Goal: Complete application form: Complete application form

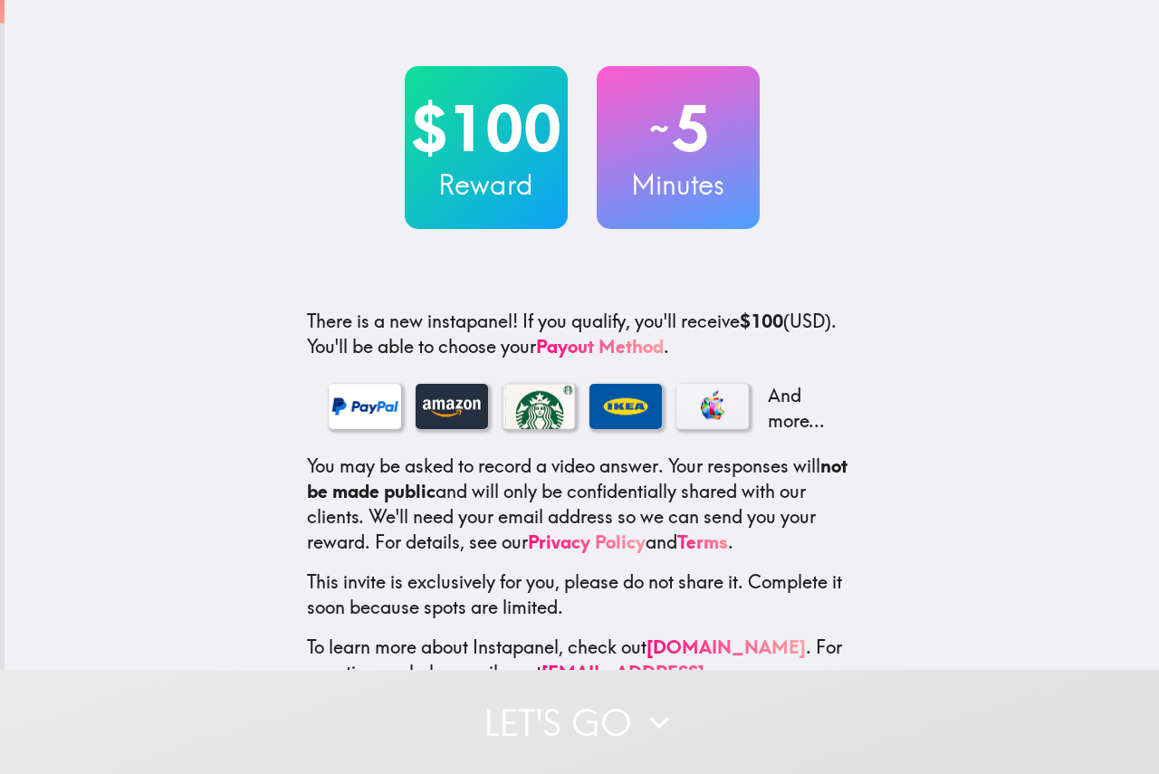
scroll to position [108, 0]
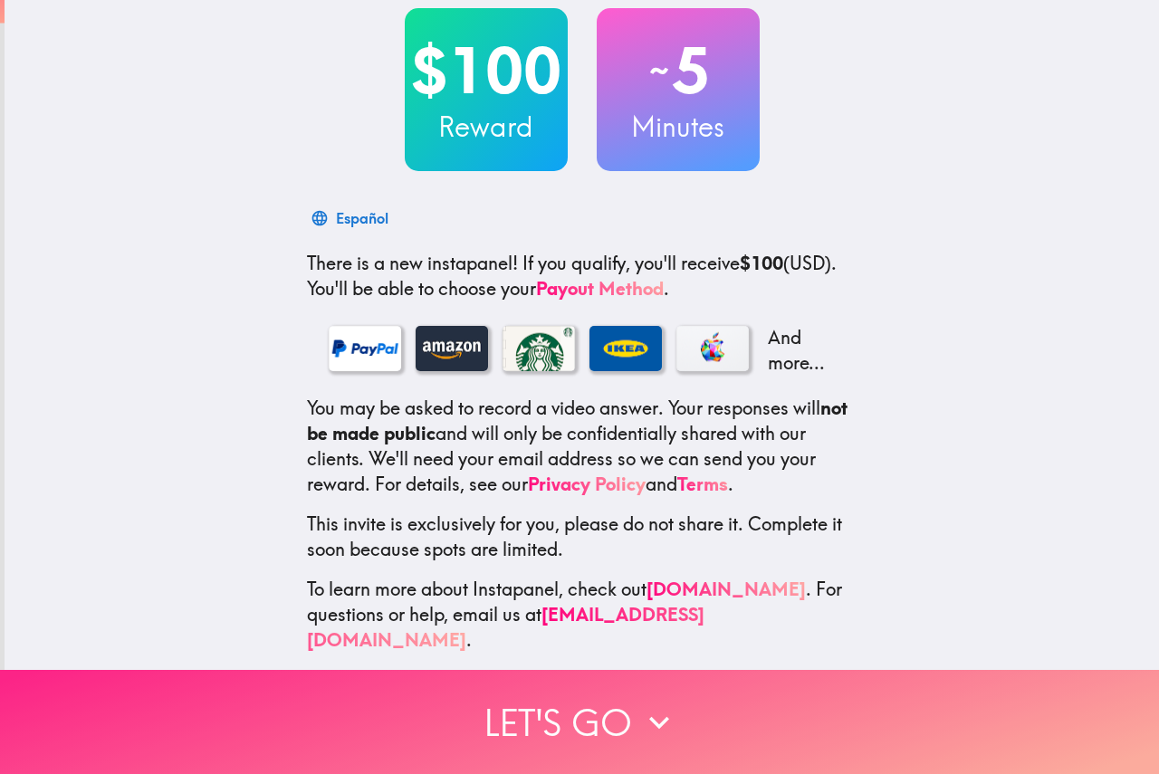
click at [664, 703] on icon "button" at bounding box center [659, 723] width 40 height 40
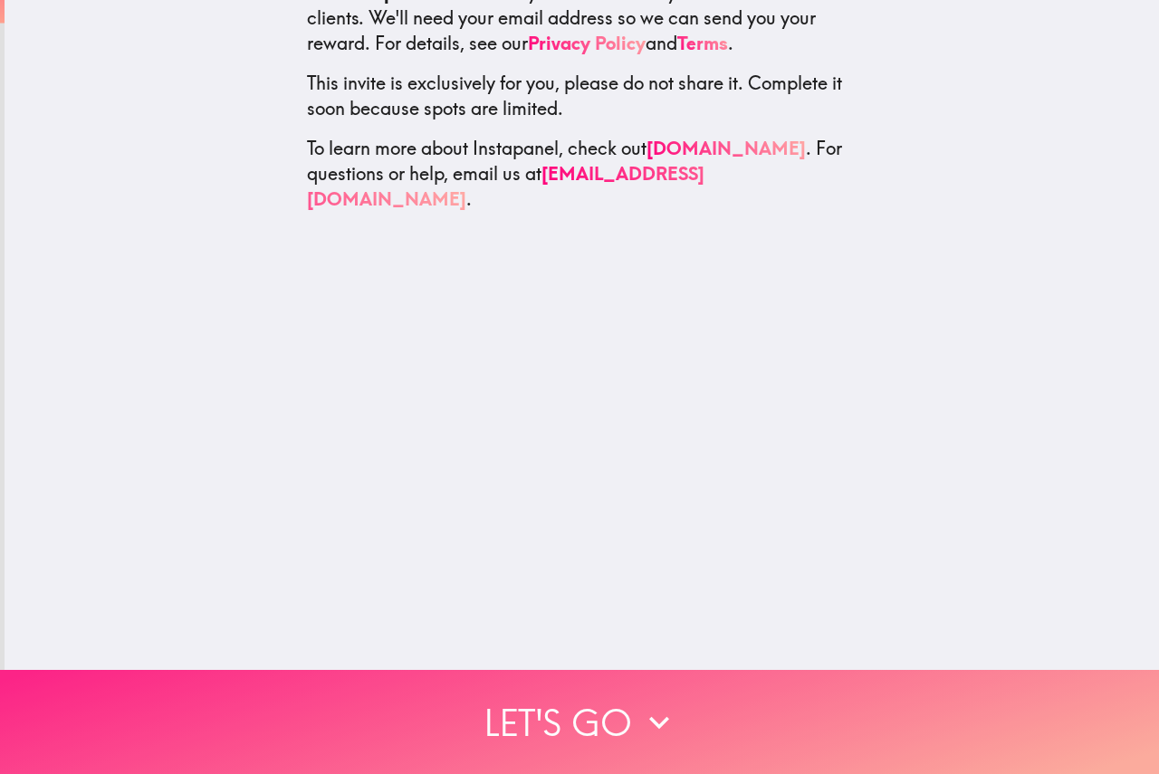
scroll to position [0, 0]
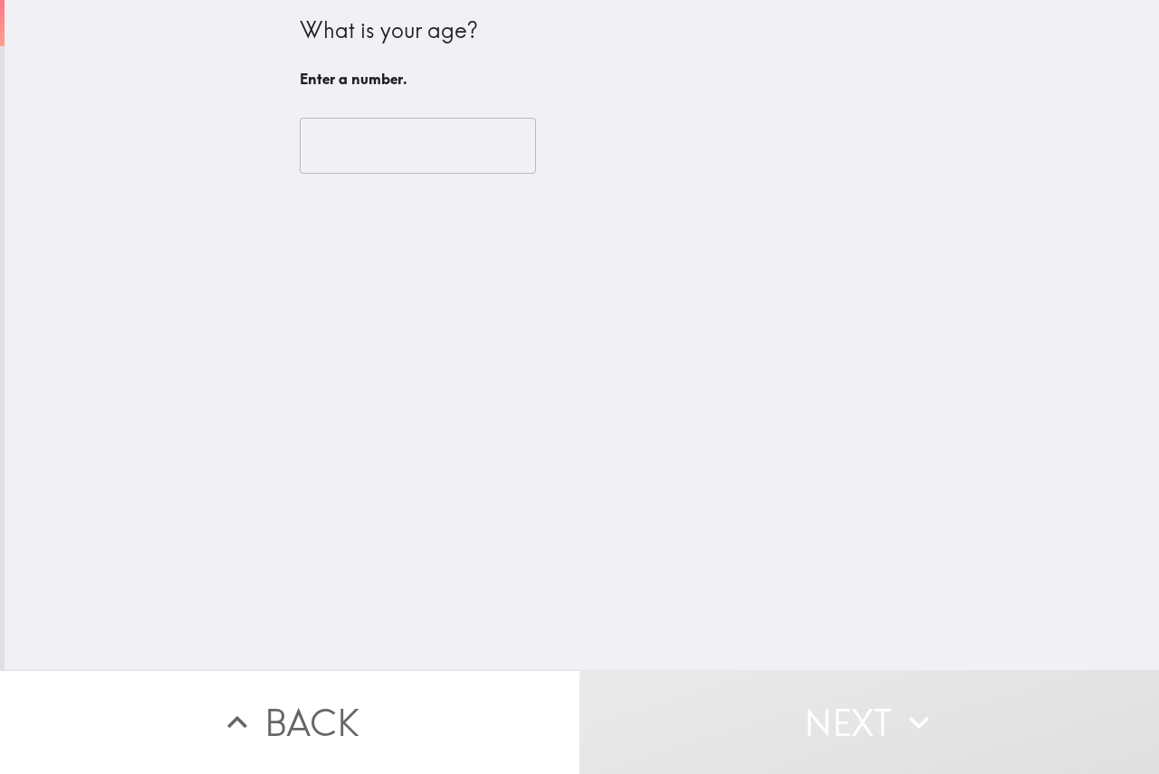
click at [456, 164] on input "number" at bounding box center [418, 146] width 236 height 56
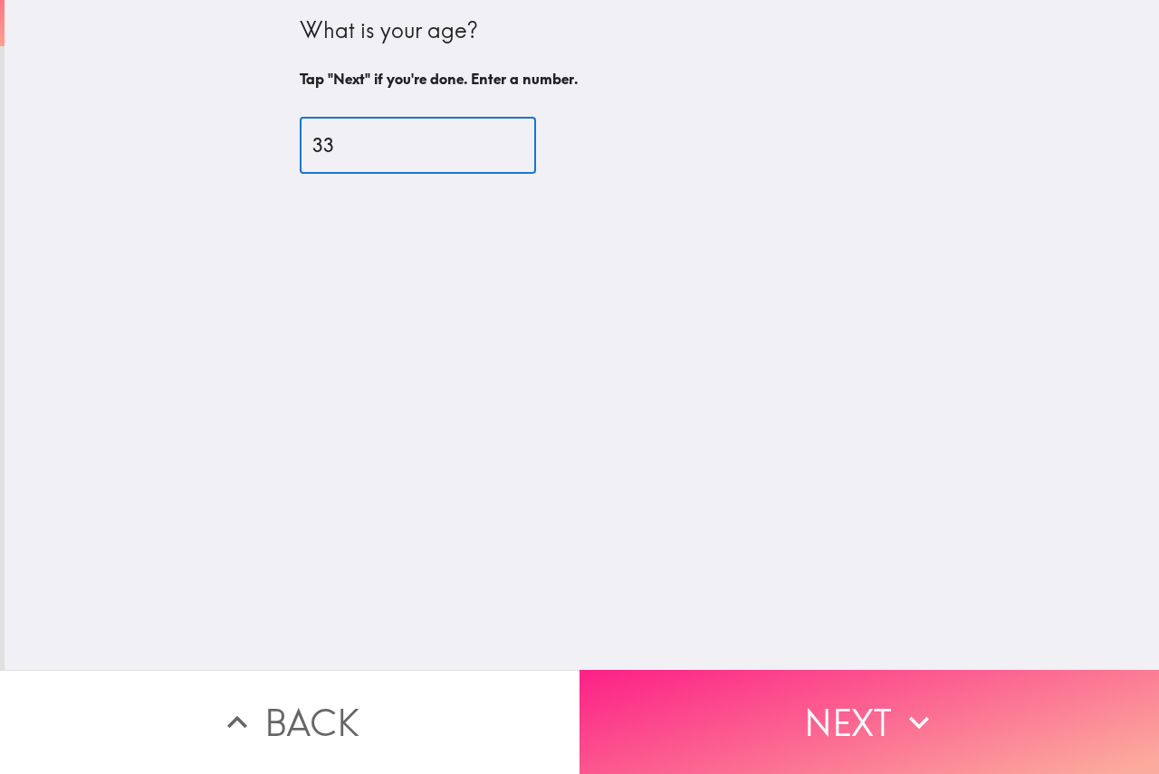
type input "33"
click at [838, 693] on button "Next" at bounding box center [870, 722] width 580 height 104
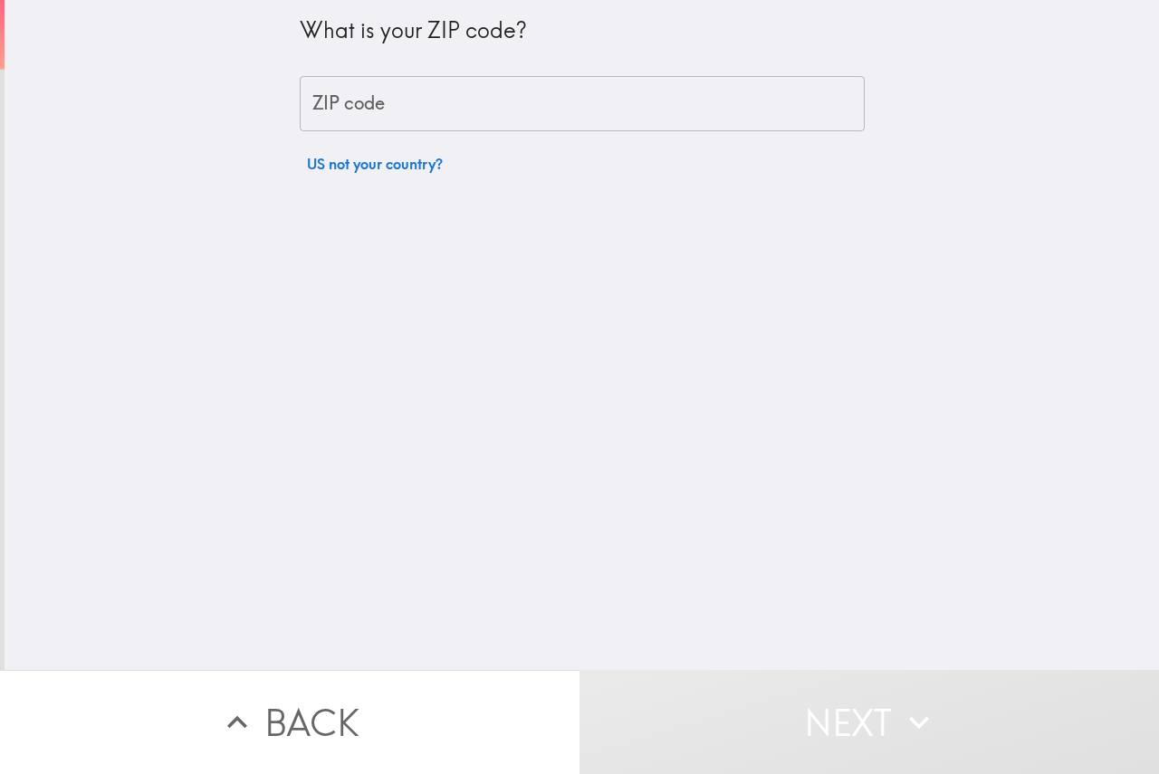
click at [380, 139] on div "What is your ZIP code? ZIP code ZIP code US not your country?" at bounding box center [582, 91] width 565 height 182
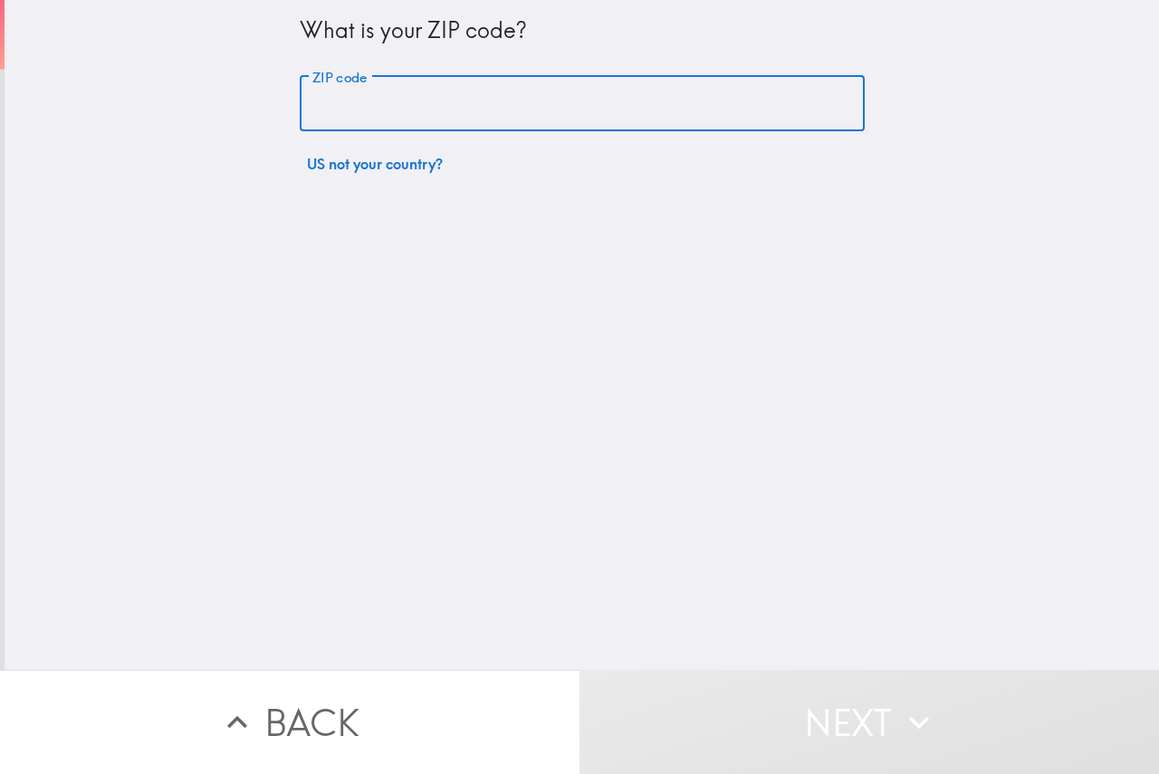
click at [379, 108] on input "ZIP code" at bounding box center [582, 104] width 565 height 56
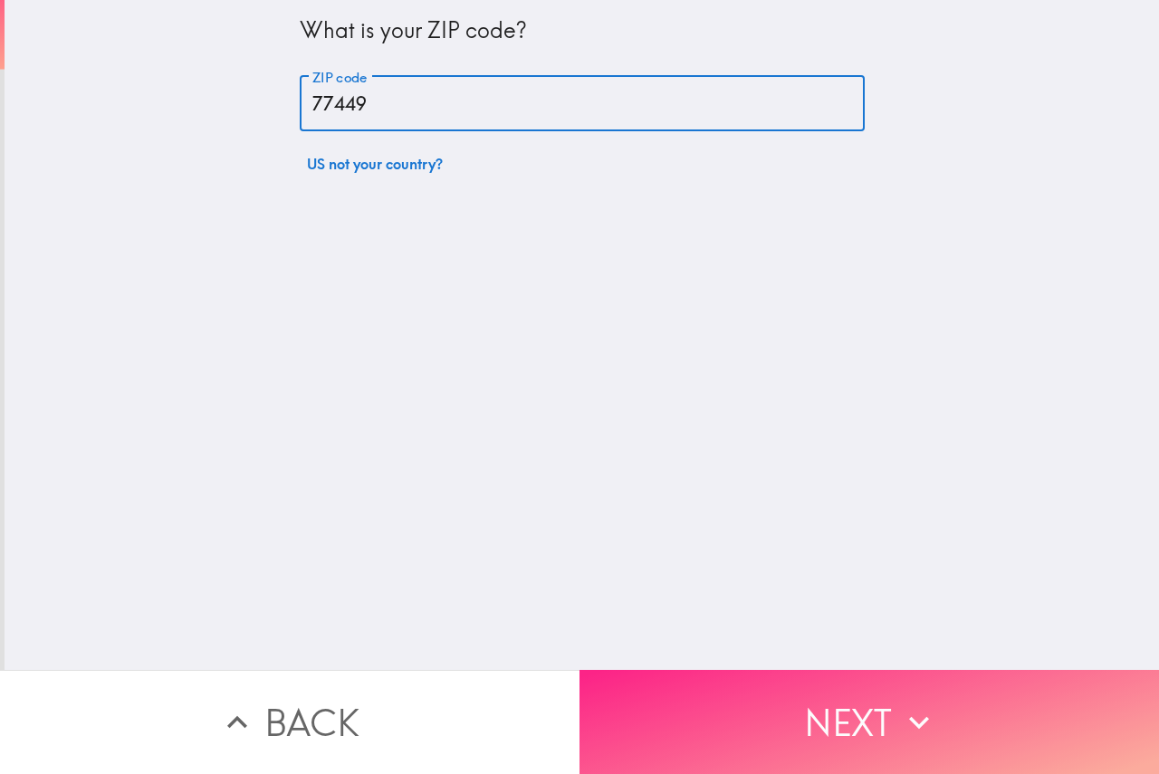
type input "77449"
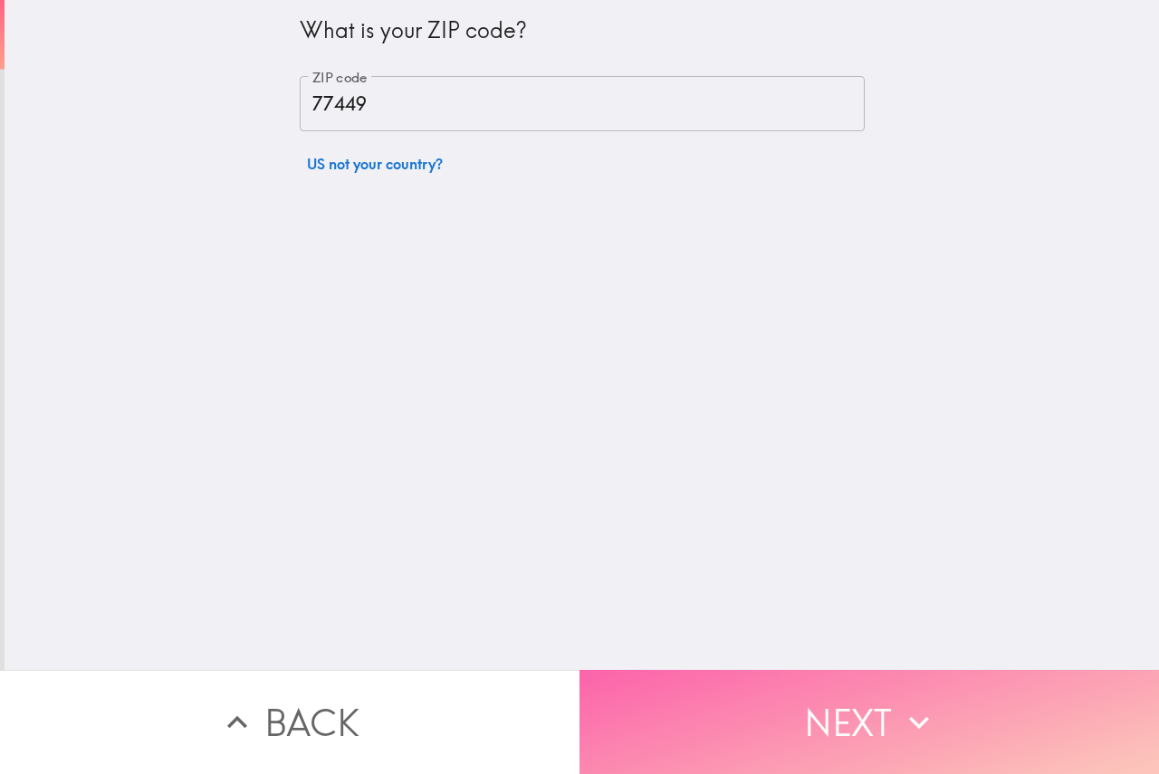
click at [725, 714] on button "Next" at bounding box center [870, 722] width 580 height 104
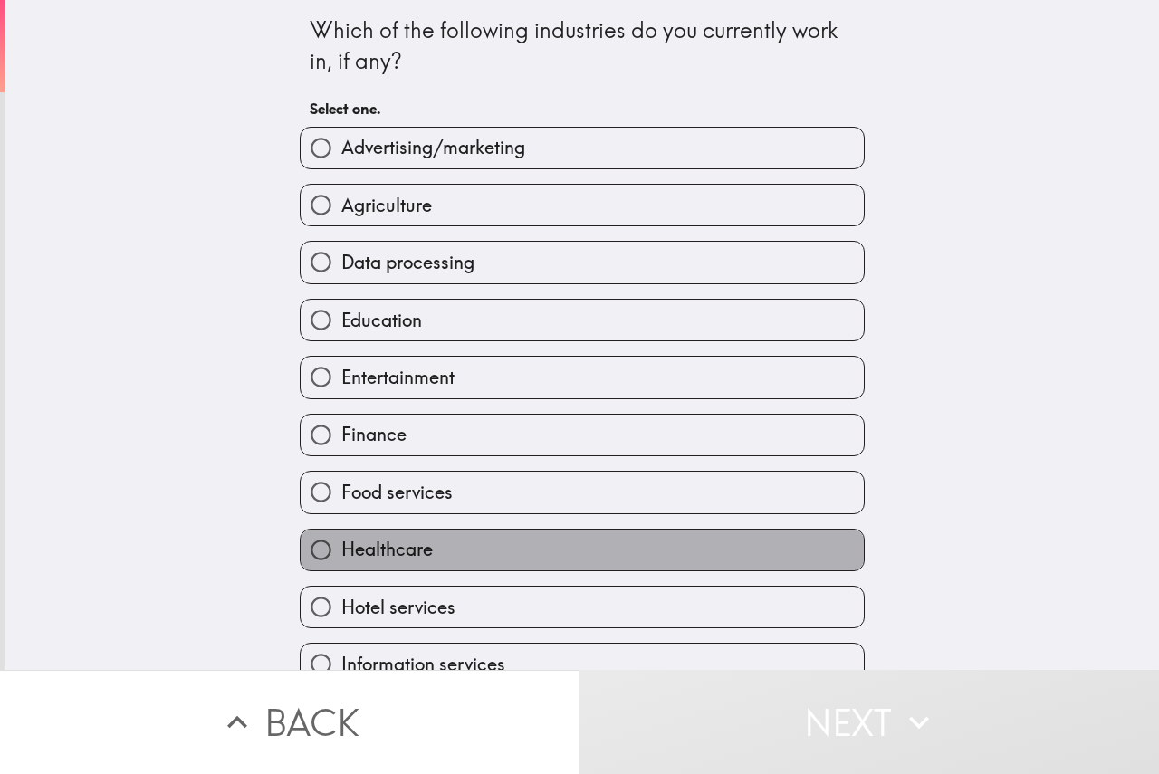
click at [444, 561] on label "Healthcare" at bounding box center [582, 550] width 563 height 41
click at [341, 561] on input "Healthcare" at bounding box center [321, 550] width 41 height 41
radio input "true"
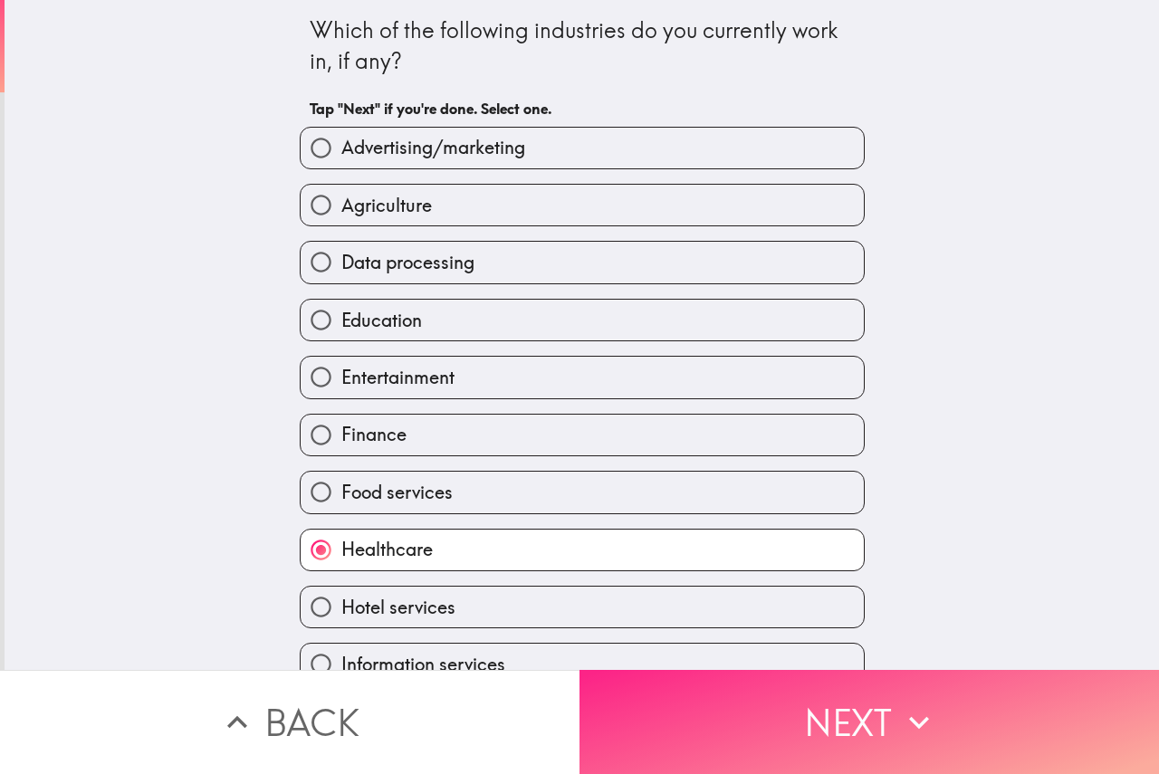
click at [744, 715] on button "Next" at bounding box center [870, 722] width 580 height 104
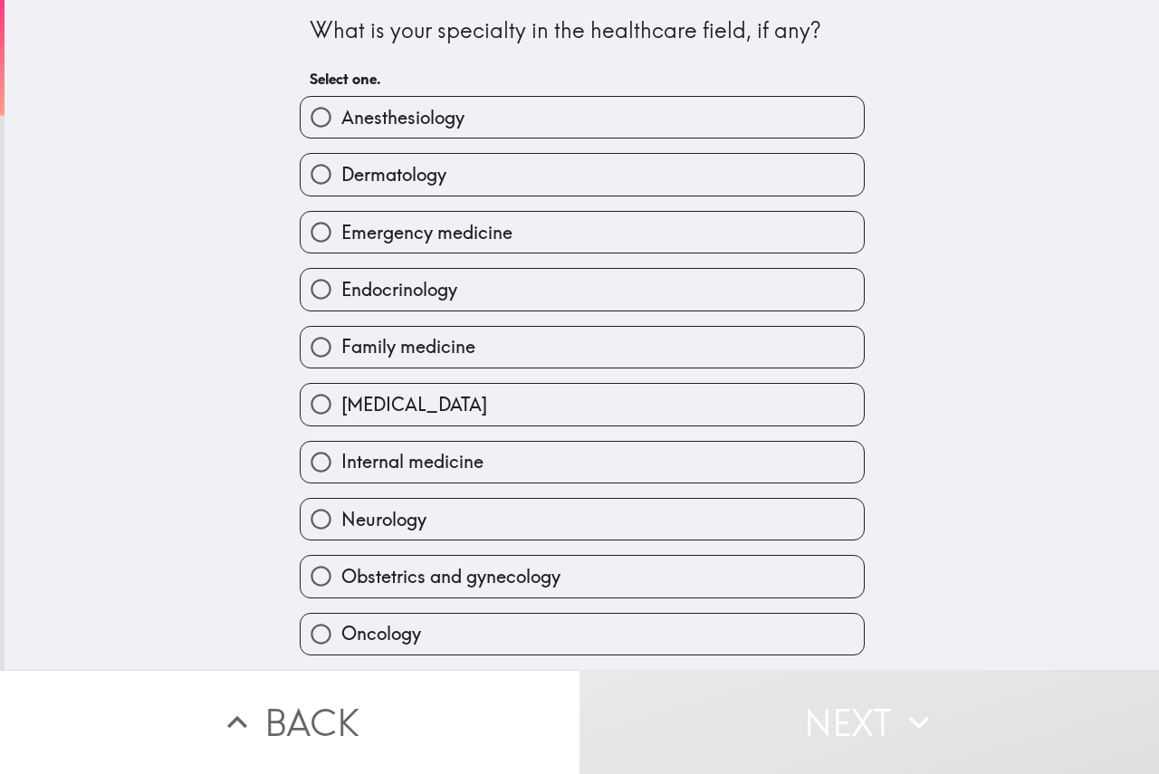
click at [503, 518] on label "Neurology" at bounding box center [582, 519] width 563 height 41
click at [341, 518] on input "Neurology" at bounding box center [321, 519] width 41 height 41
radio input "true"
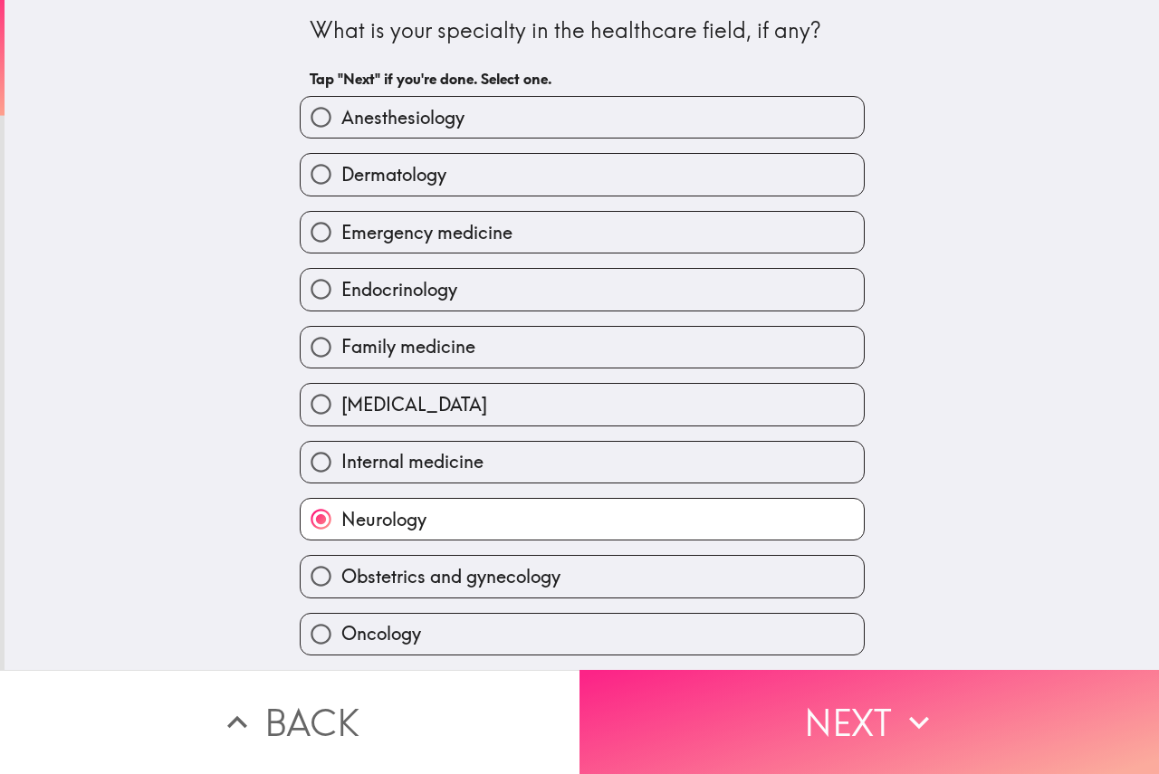
click at [751, 733] on button "Next" at bounding box center [870, 722] width 580 height 104
